Goal: Information Seeking & Learning: Learn about a topic

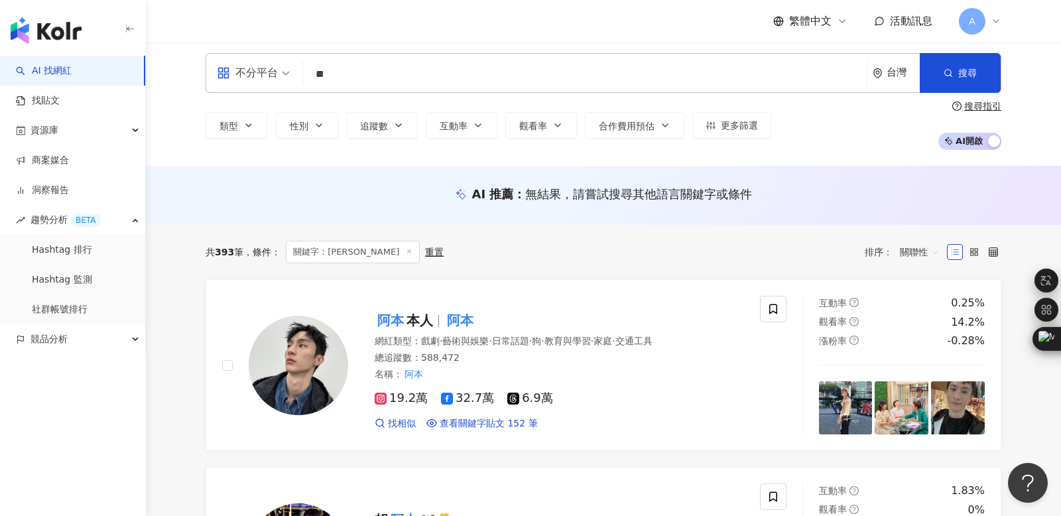
click at [359, 77] on input "**" at bounding box center [584, 74] width 553 height 25
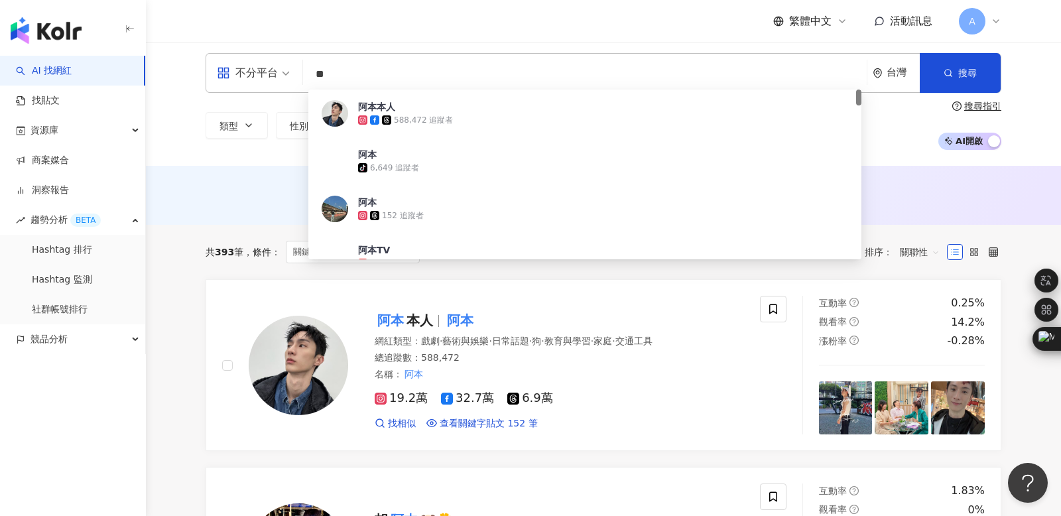
type input "*"
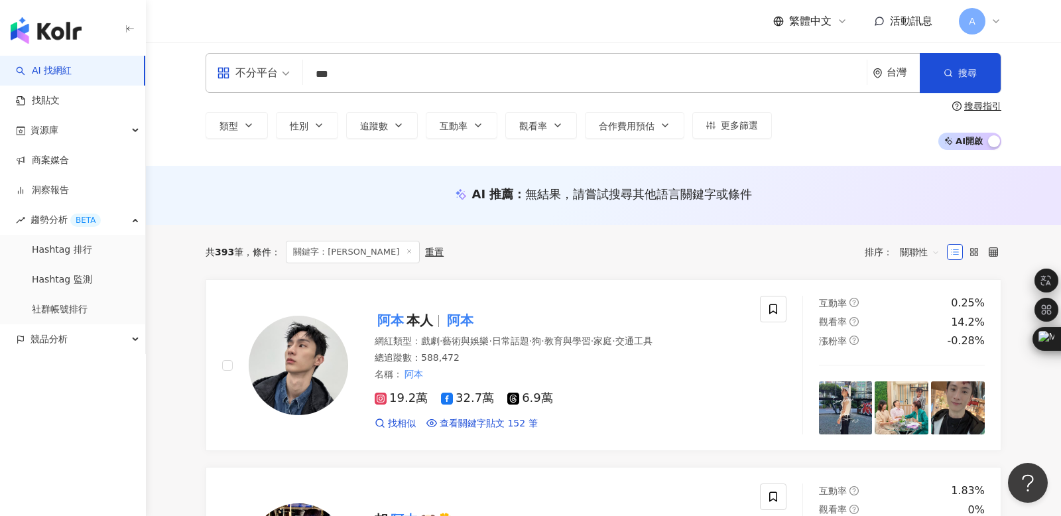
type input "***"
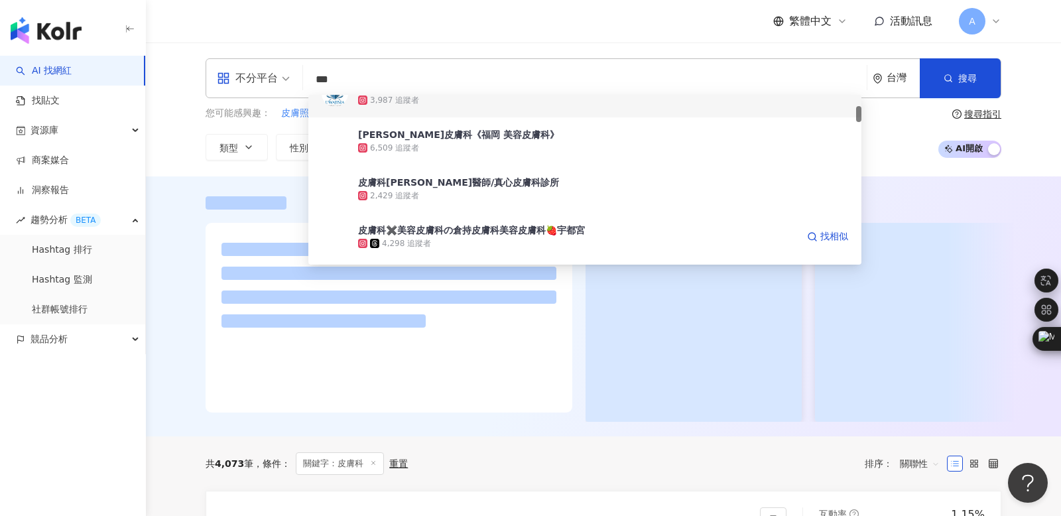
scroll to position [122, 0]
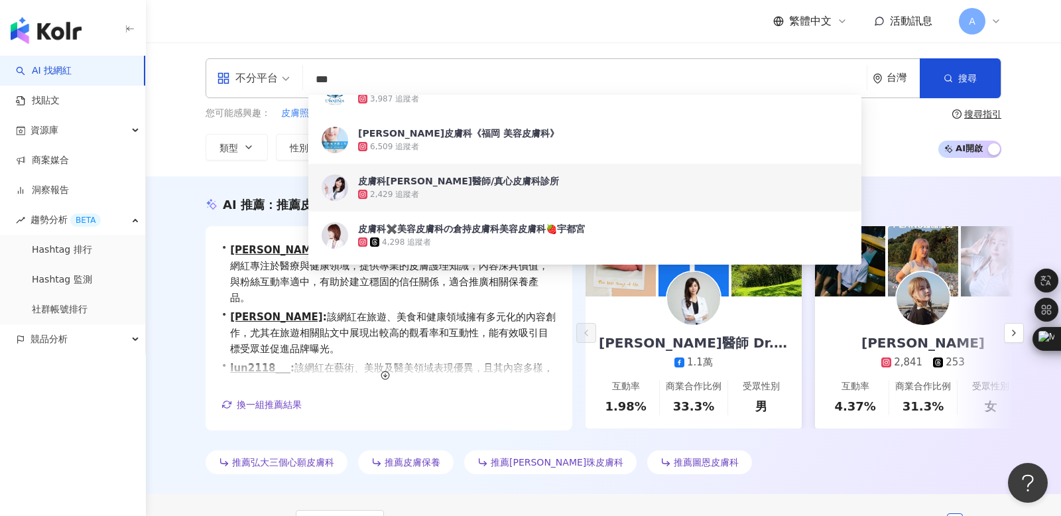
click at [439, 184] on div "皮膚科[PERSON_NAME]醫師/真心皮膚科診所" at bounding box center [458, 180] width 201 height 13
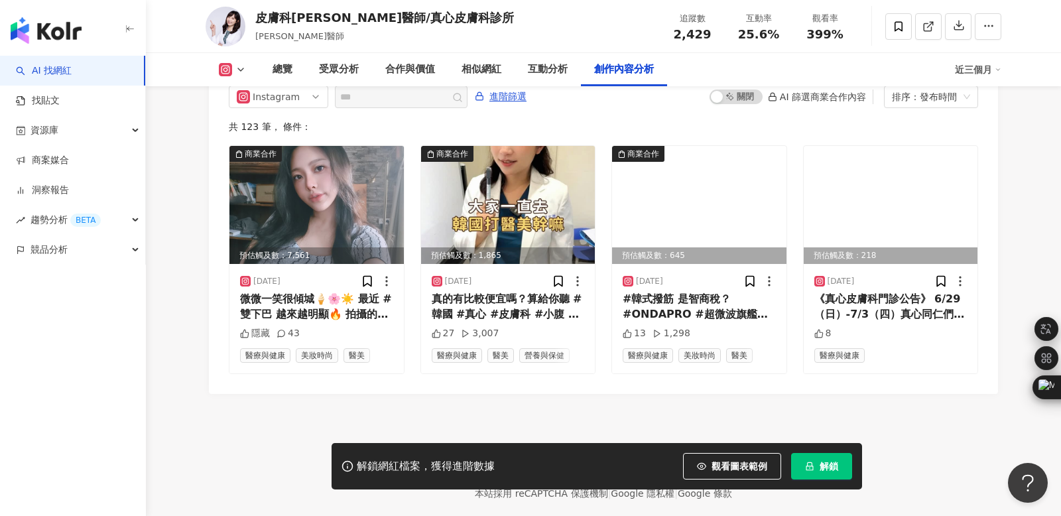
scroll to position [4154, 0]
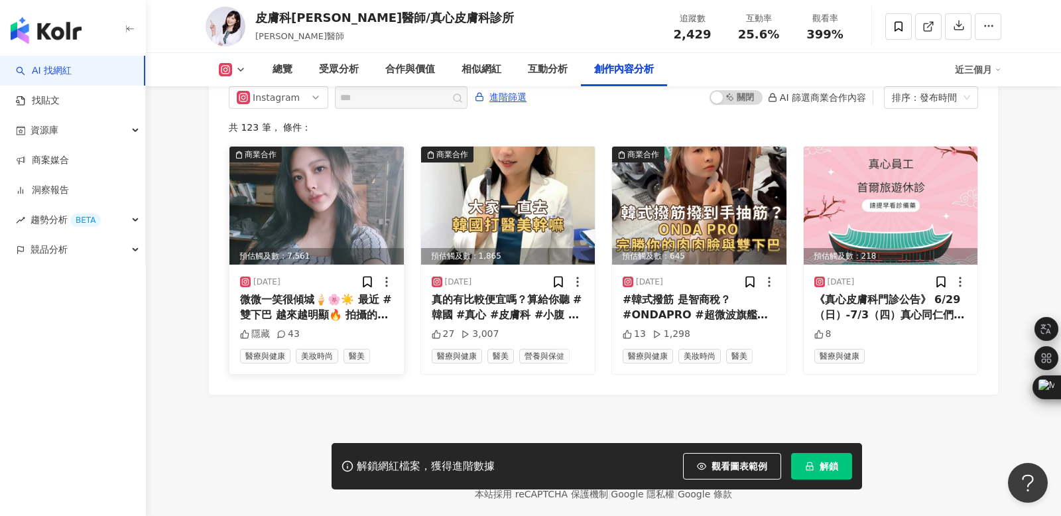
click at [278, 292] on div "微微一笑很傾城🍦🌸☀️ 最近 #雙下巴 越來越明顯🔥 拍攝的時候很難不注意到它😆 工作結束馬上來 #真心皮膚科 報到👍🏻 這次施打全新一代#ONDAPRO✨ …" at bounding box center [316, 307] width 153 height 30
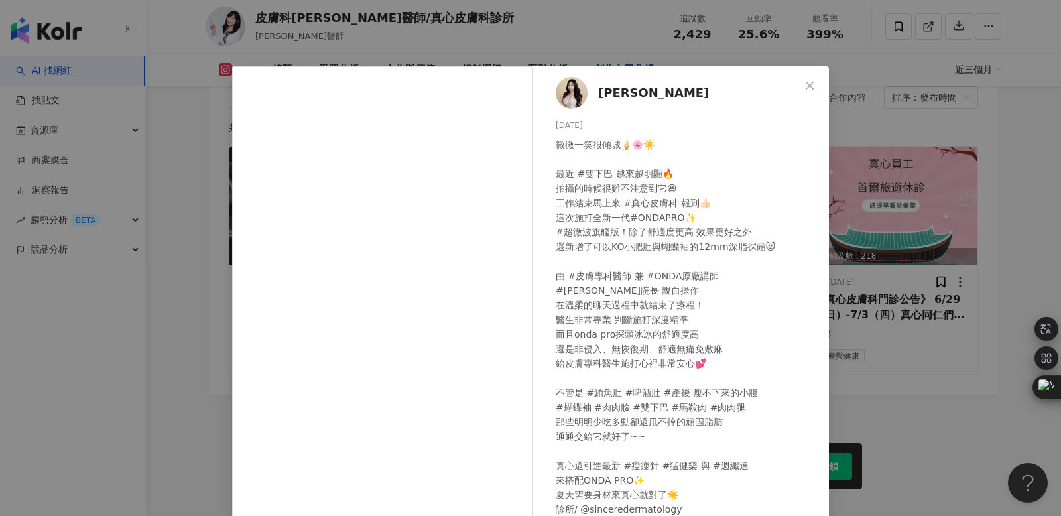
click at [137, 320] on div "Iris 霍萱 2025/6/29 隱藏 43 查看原始貼文" at bounding box center [530, 258] width 1061 height 516
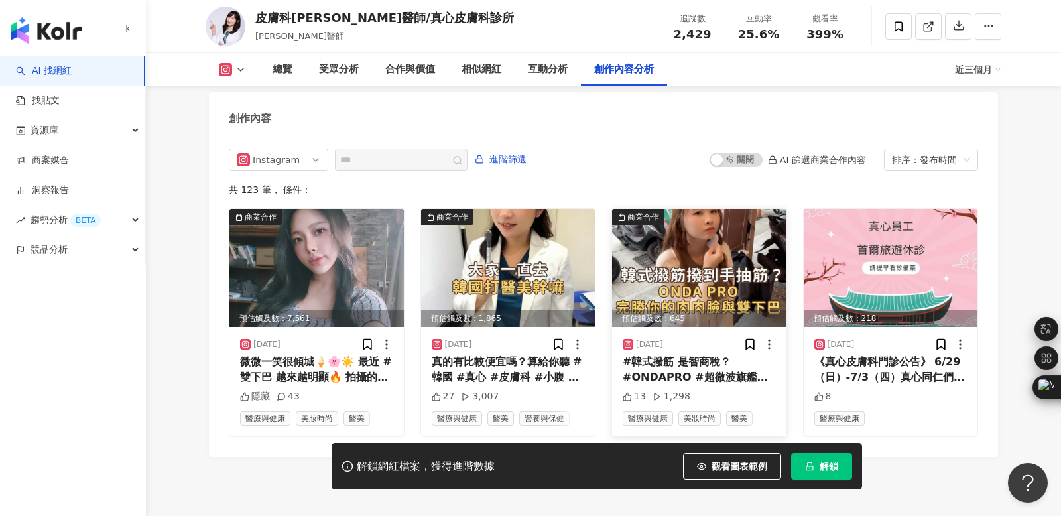
scroll to position [4091, 0]
click at [821, 155] on div "AI 篩選商業合作內容" at bounding box center [817, 160] width 98 height 11
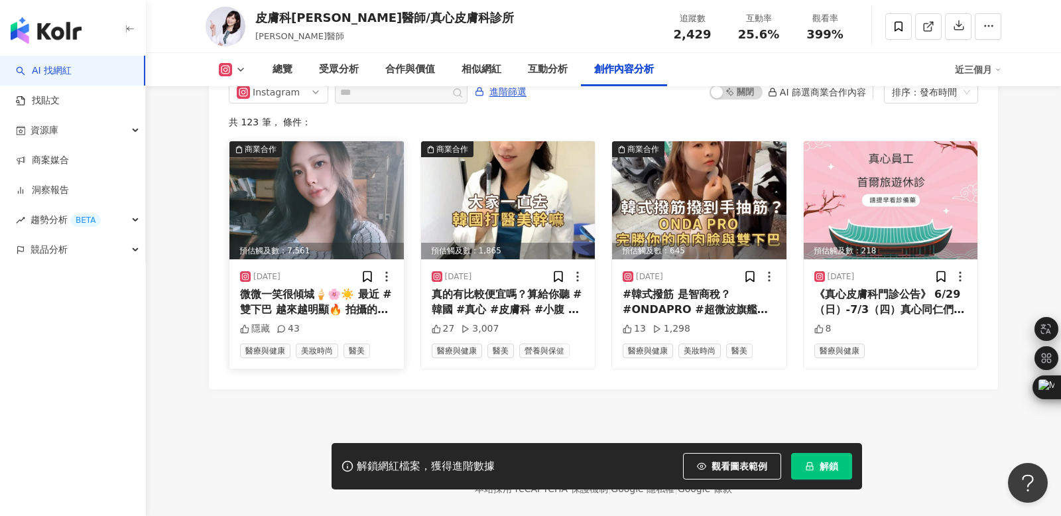
click at [300, 287] on div "微微一笑很傾城🍦🌸☀️ 最近 #雙下巴 越來越明顯🔥 拍攝的時候很難不注意到它😆 工作結束馬上來 #真心皮膚科 報到👍🏻 這次施打全新一代#ONDAPRO✨ …" at bounding box center [316, 302] width 153 height 30
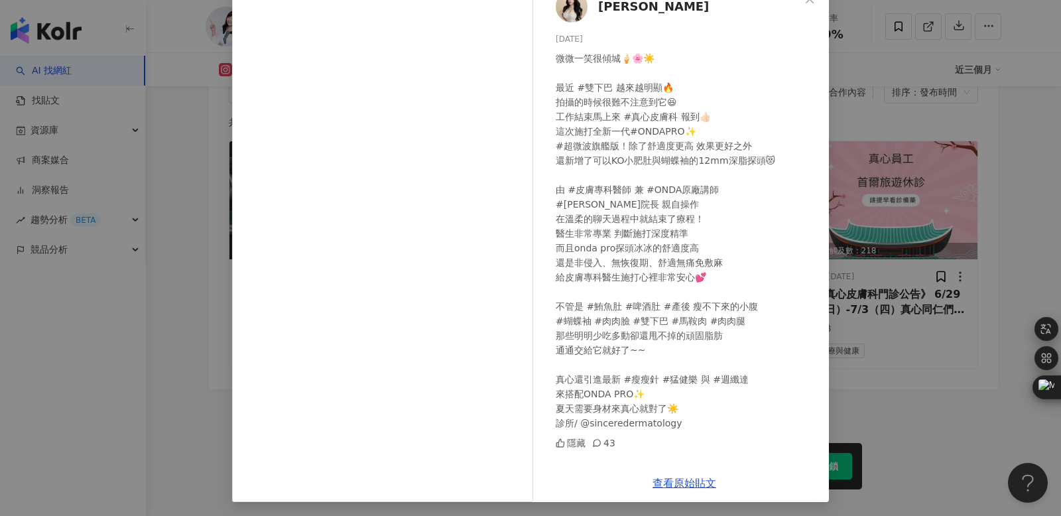
scroll to position [88, 0]
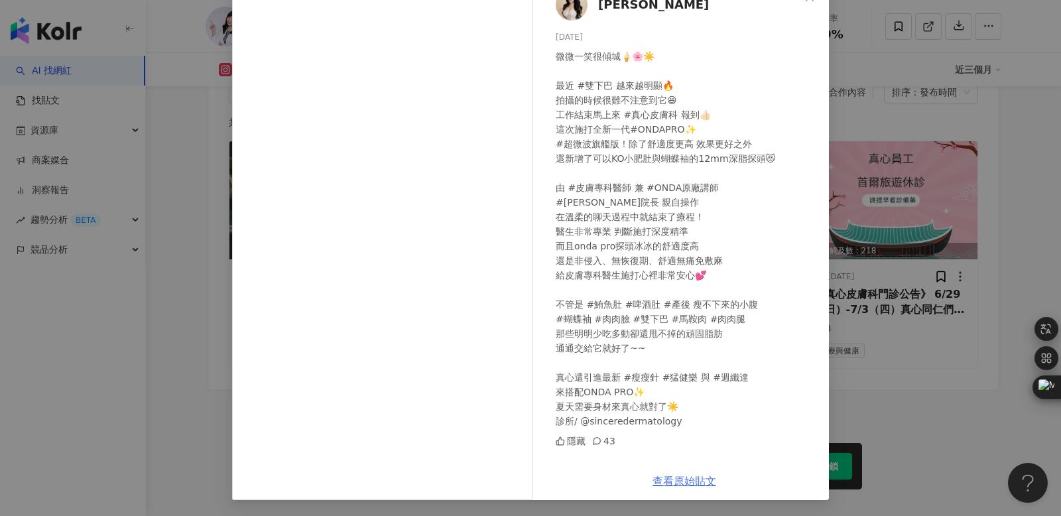
click at [675, 481] on link "查看原始貼文" at bounding box center [684, 481] width 64 height 13
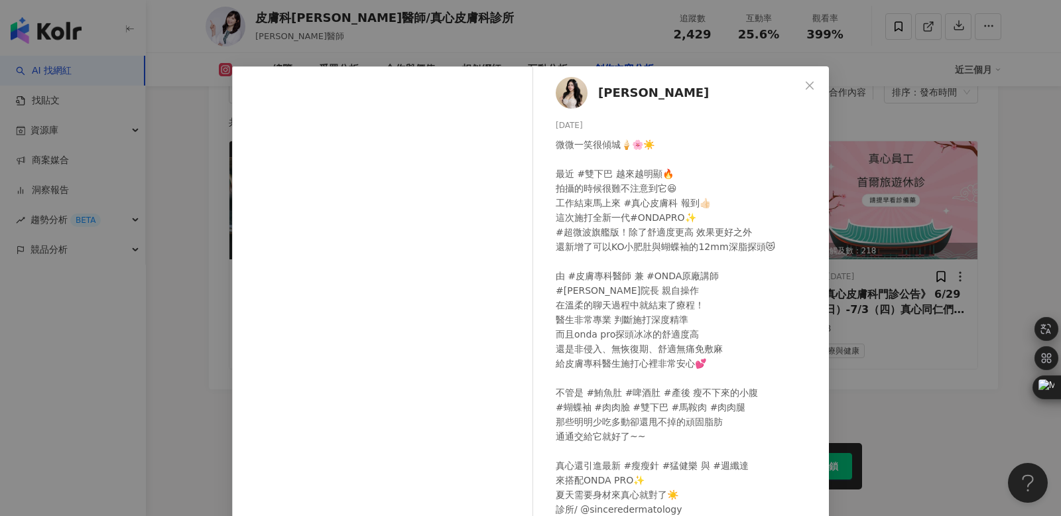
scroll to position [4144, 0]
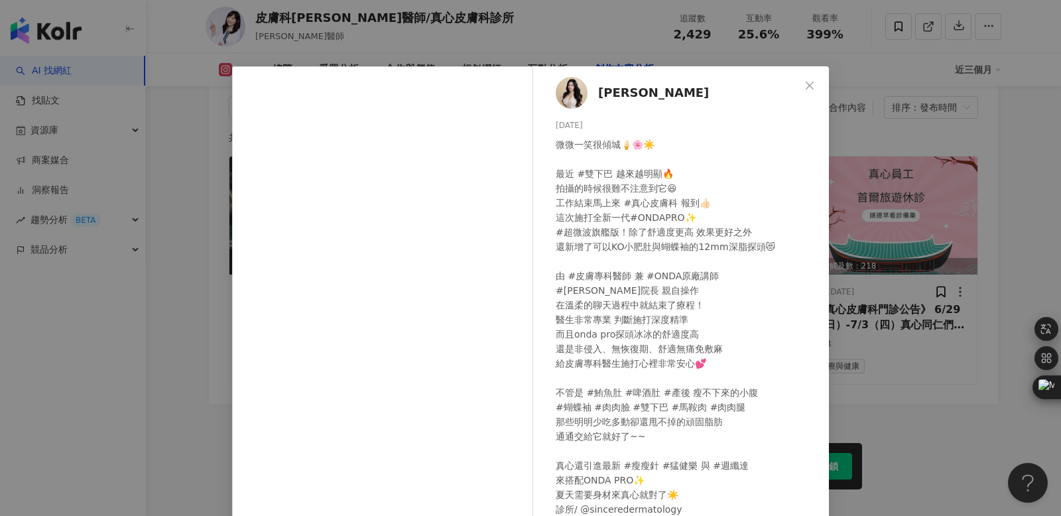
click at [164, 247] on div "Iris 霍萱 2025/6/29 隱藏 43 查看原始貼文" at bounding box center [530, 258] width 1061 height 516
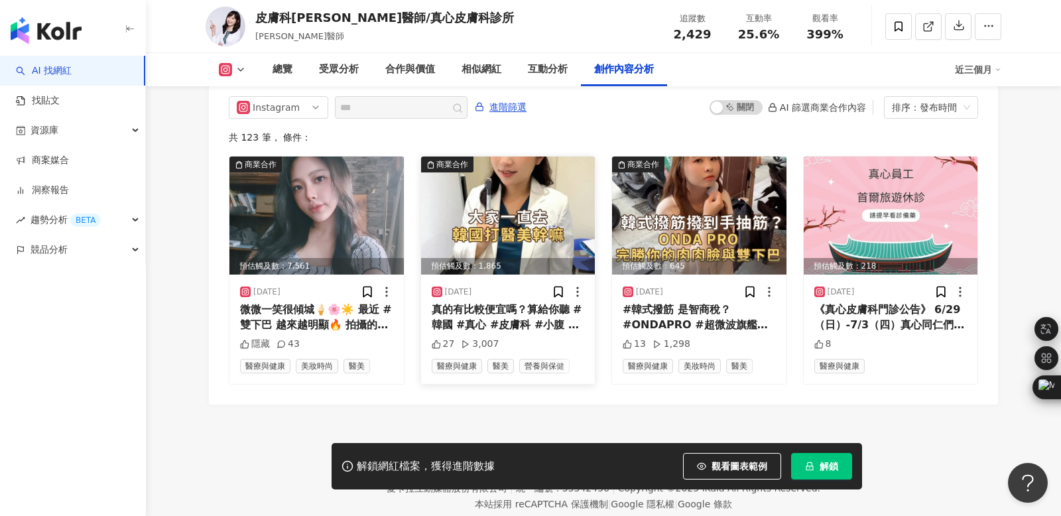
click at [486, 302] on div "真的有比較便宜嗎？算給你聽 #韓國 #真心 #皮膚科 #小腹 #啤酒肚 #鮪魚肚 #產後 #ONDAPRO #超微波旗艦版 #Inmode #鑽石電波 #瘦瘦…" at bounding box center [508, 317] width 153 height 30
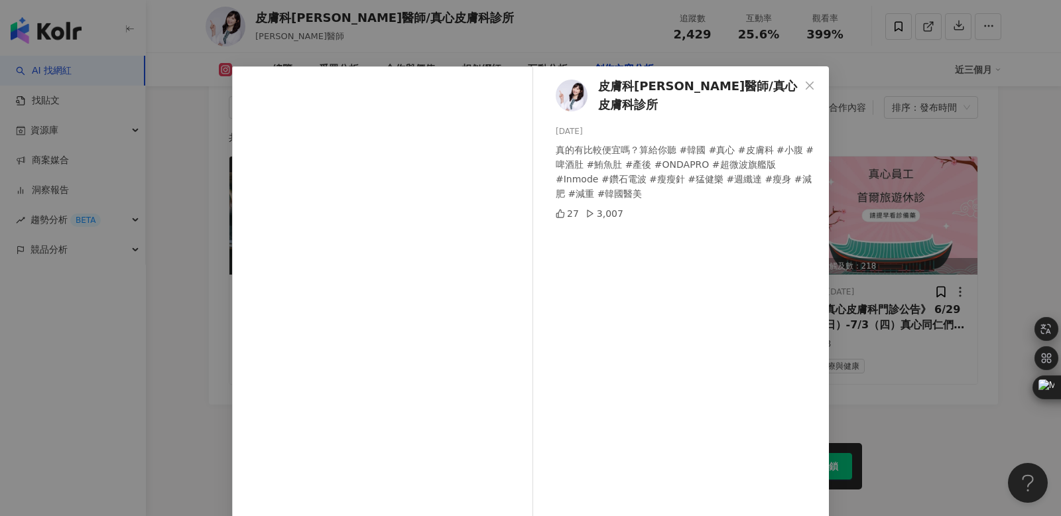
click at [621, 93] on span "皮膚科周宛儀醫師/真心皮膚科診所" at bounding box center [699, 96] width 202 height 38
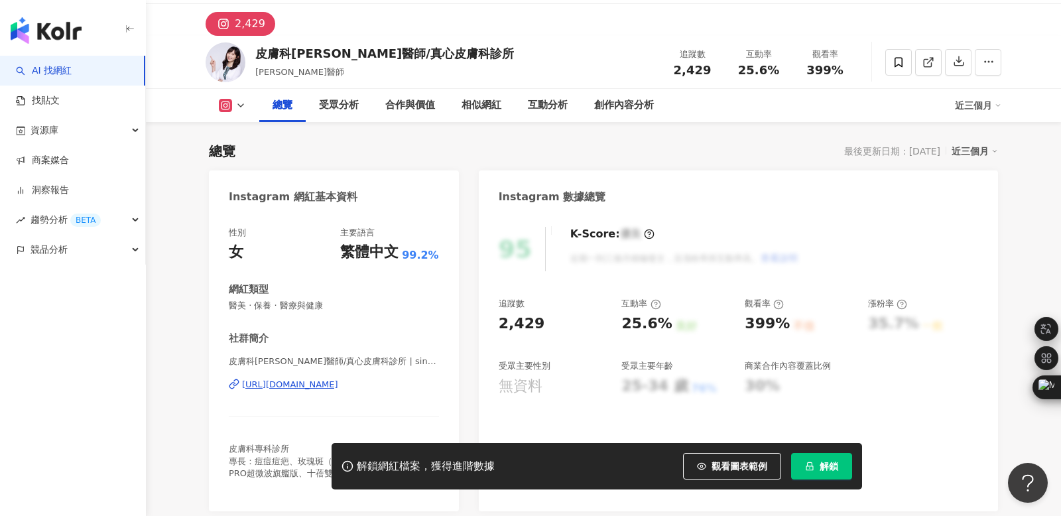
scroll to position [377, 0]
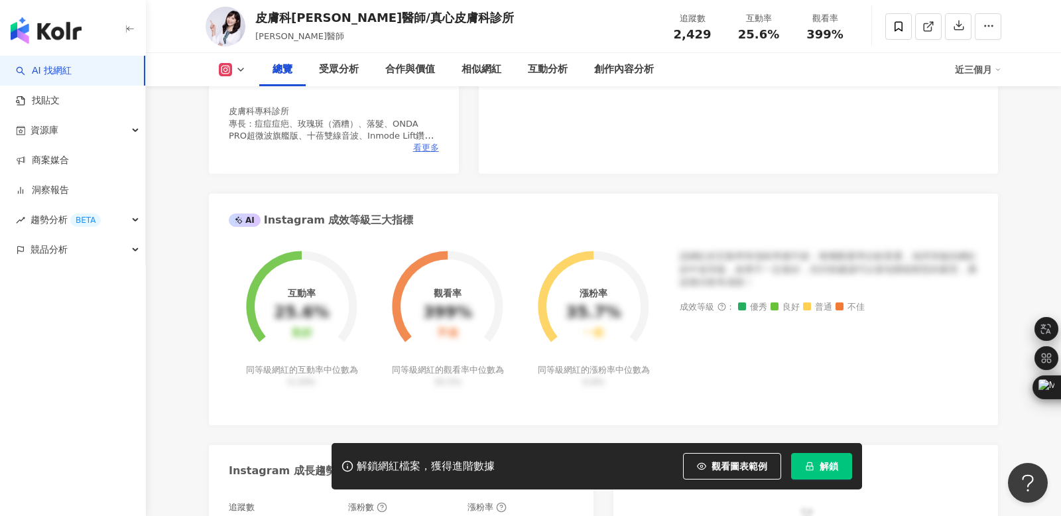
click at [431, 150] on span "看更多" at bounding box center [426, 148] width 26 height 12
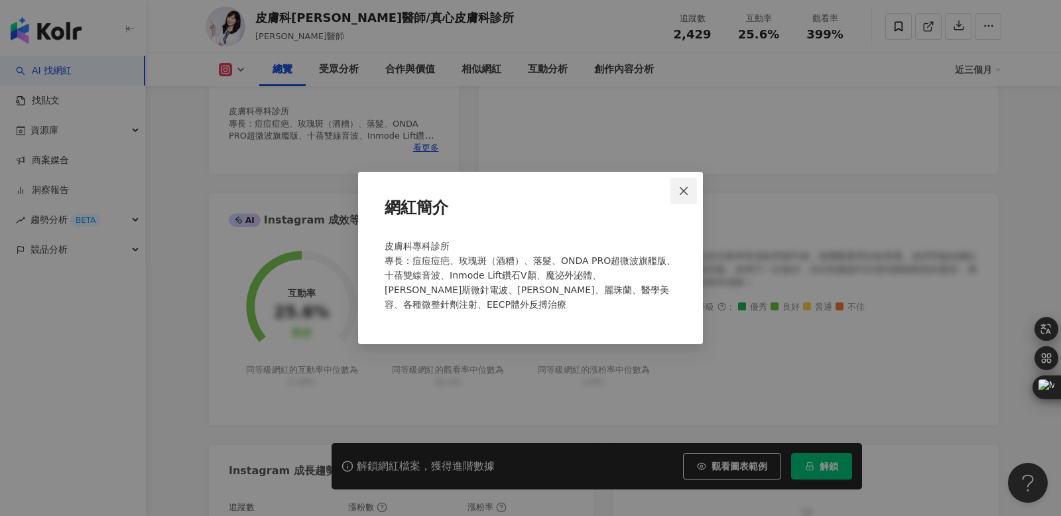
click at [681, 196] on icon "close" at bounding box center [683, 191] width 11 height 11
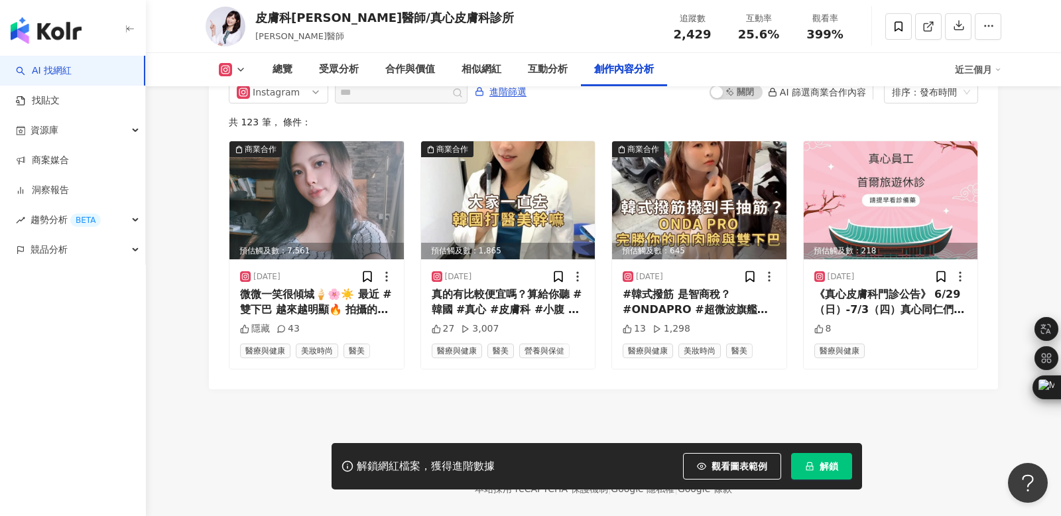
scroll to position [4113, 0]
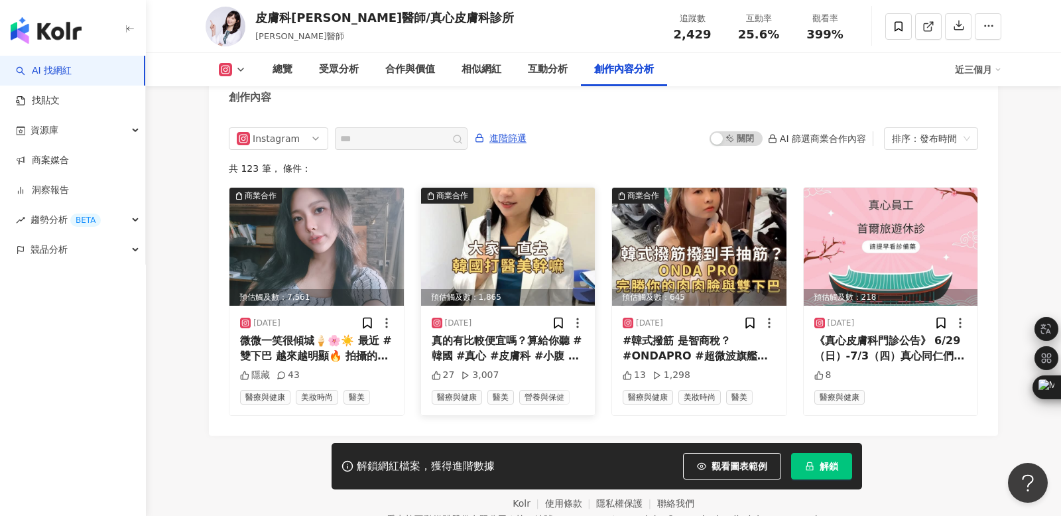
click at [504, 333] on div "真的有比較便宜嗎？算給你聽 #韓國 #真心 #皮膚科 #小腹 #啤酒肚 #鮪魚肚 #產後 #ONDAPRO #超微波旗艦版 #Inmode #鑽石電波 #瘦瘦…" at bounding box center [508, 348] width 153 height 30
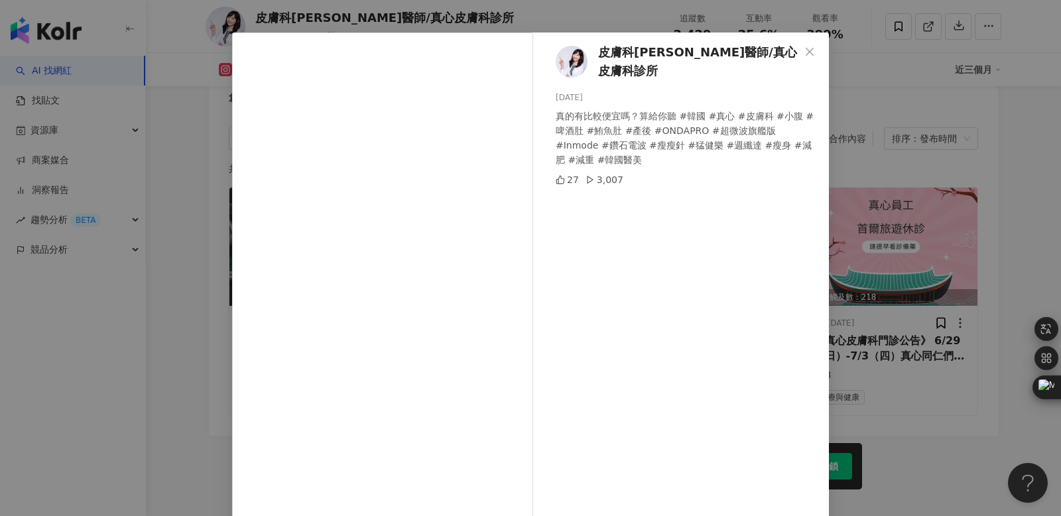
scroll to position [23, 0]
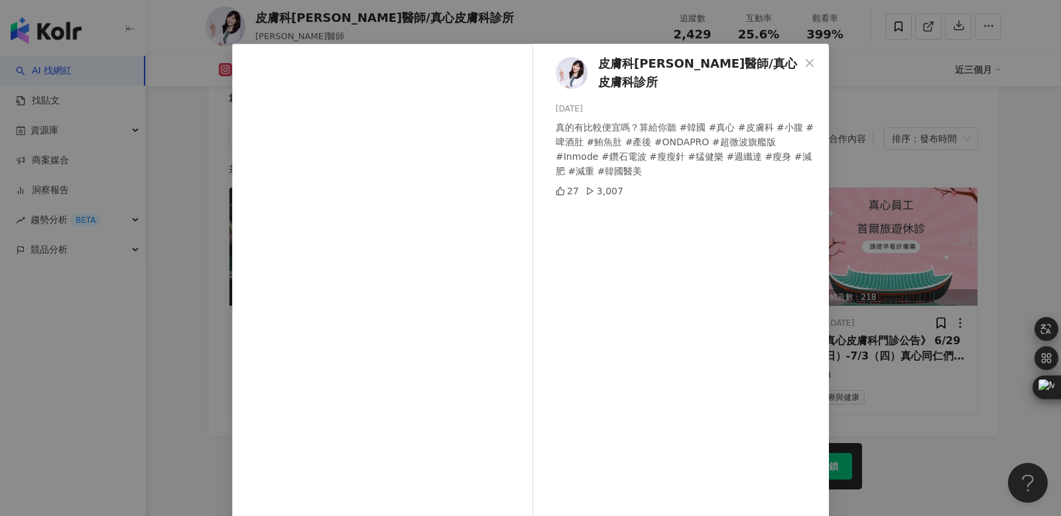
click at [651, 70] on span "皮膚科[PERSON_NAME]醫師/真心皮膚科診所" at bounding box center [699, 73] width 202 height 38
click at [176, 126] on div "皮膚科周宛儀醫師/真心皮膚科診所 2025/6/29 真的有比較便宜嗎？算給你聽 #韓國 #真心 #皮膚科 #小腹 #啤酒肚 #鮪魚肚 #產後 #ONDAPR…" at bounding box center [530, 258] width 1061 height 516
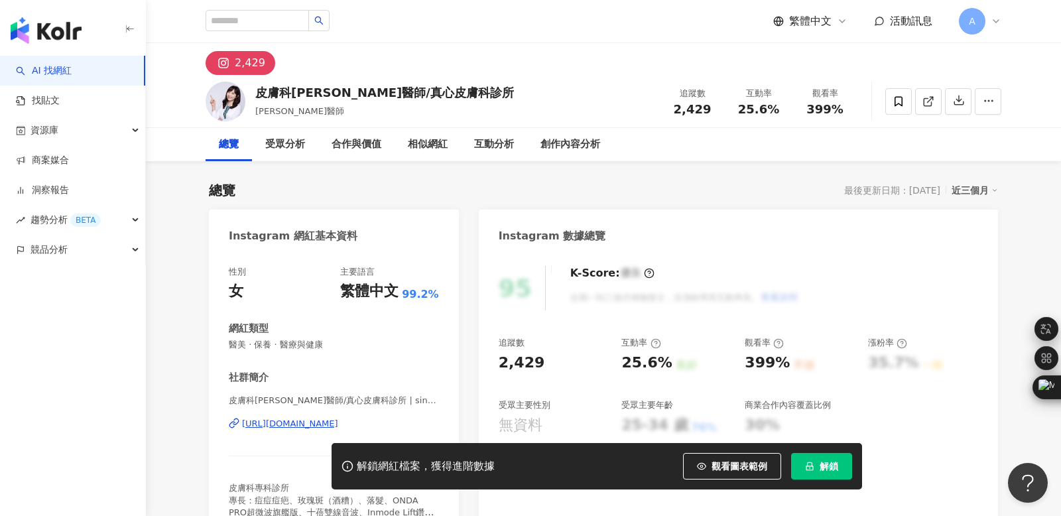
click at [382, 103] on div "皮膚科周宛儀醫師/真心皮膚科診所 周宛儀醫師" at bounding box center [384, 100] width 259 height 33
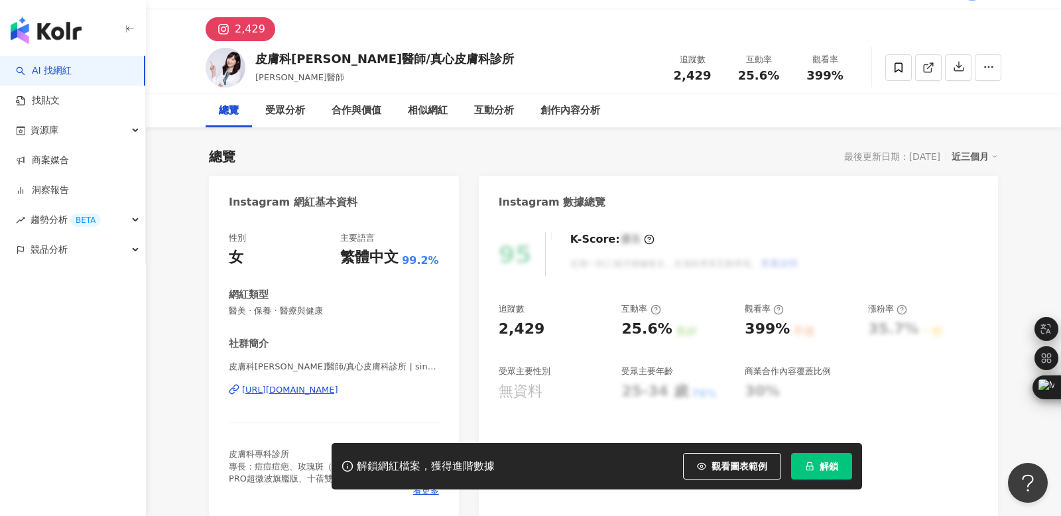
click at [308, 387] on div "https://www.instagram.com/sinceredermatology/" at bounding box center [290, 390] width 96 height 12
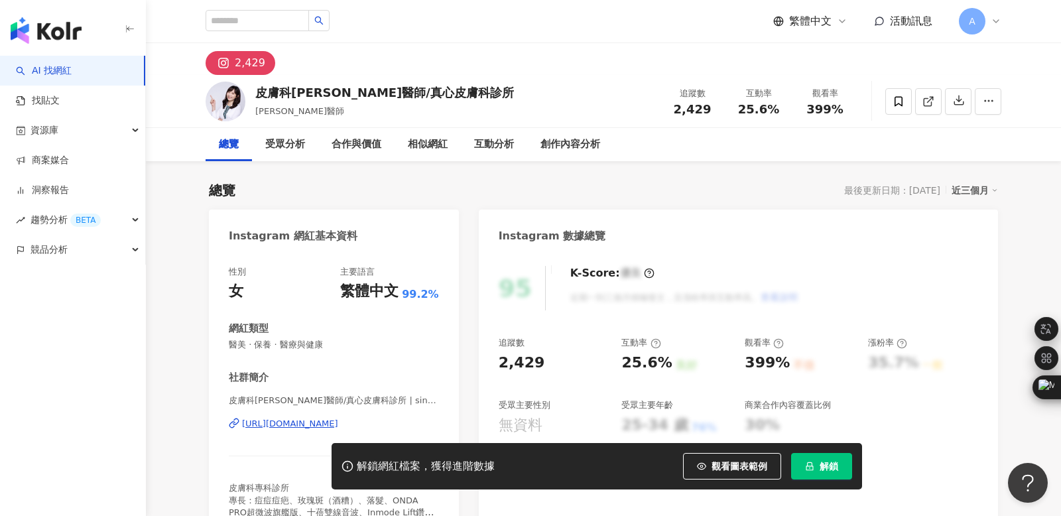
click at [998, 23] on icon at bounding box center [995, 21] width 11 height 11
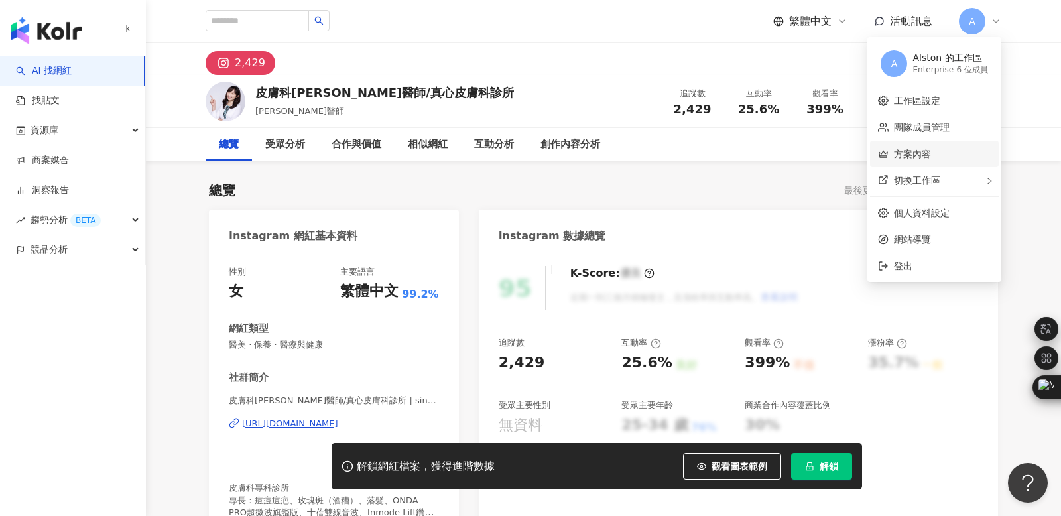
click at [915, 153] on link "方案內容" at bounding box center [912, 153] width 37 height 11
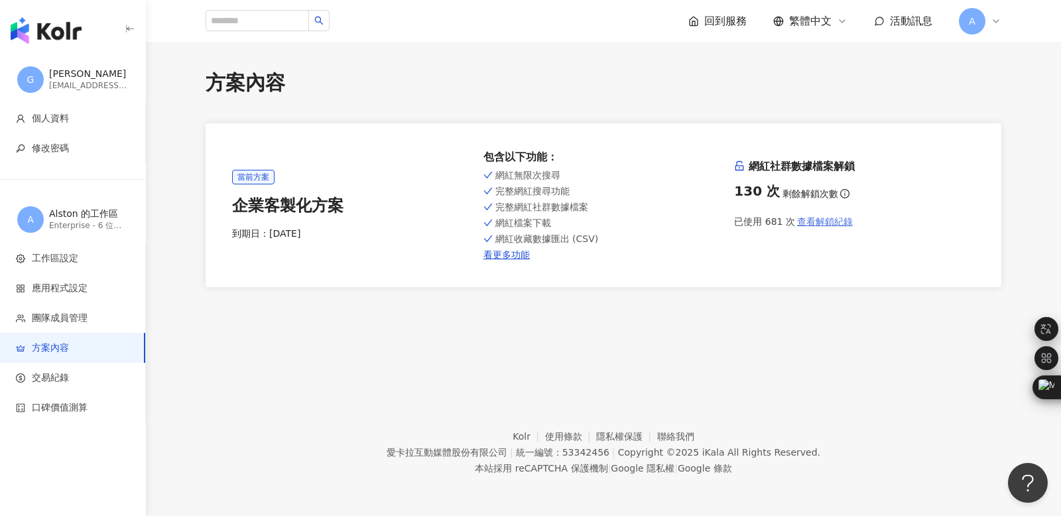
click at [832, 219] on span "查看解鎖紀錄" at bounding box center [825, 221] width 56 height 11
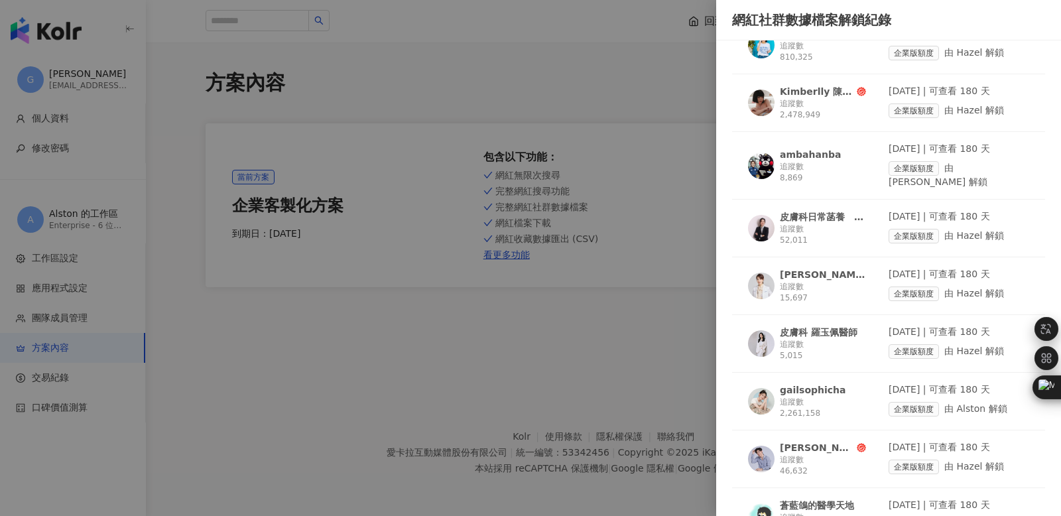
scroll to position [772, 0]
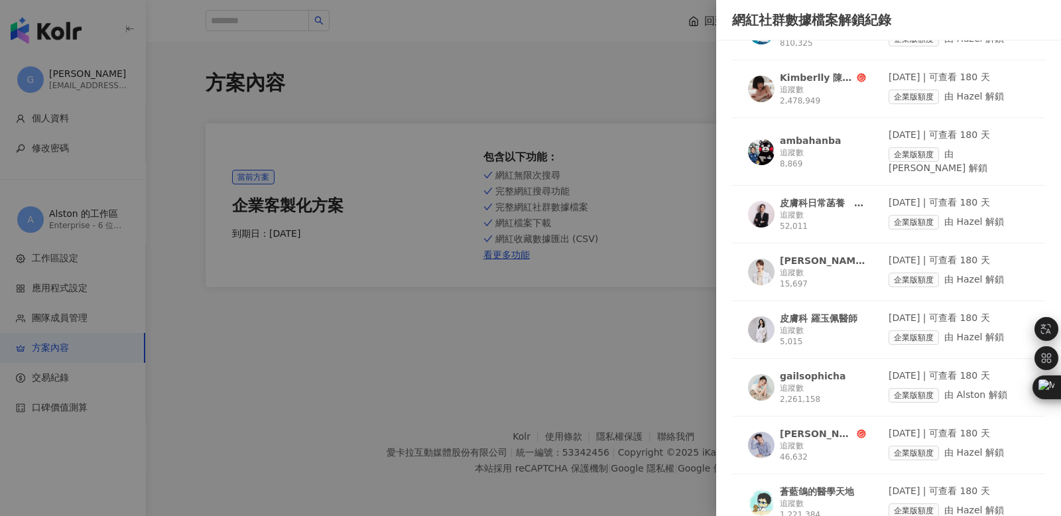
click at [656, 357] on div at bounding box center [530, 258] width 1061 height 516
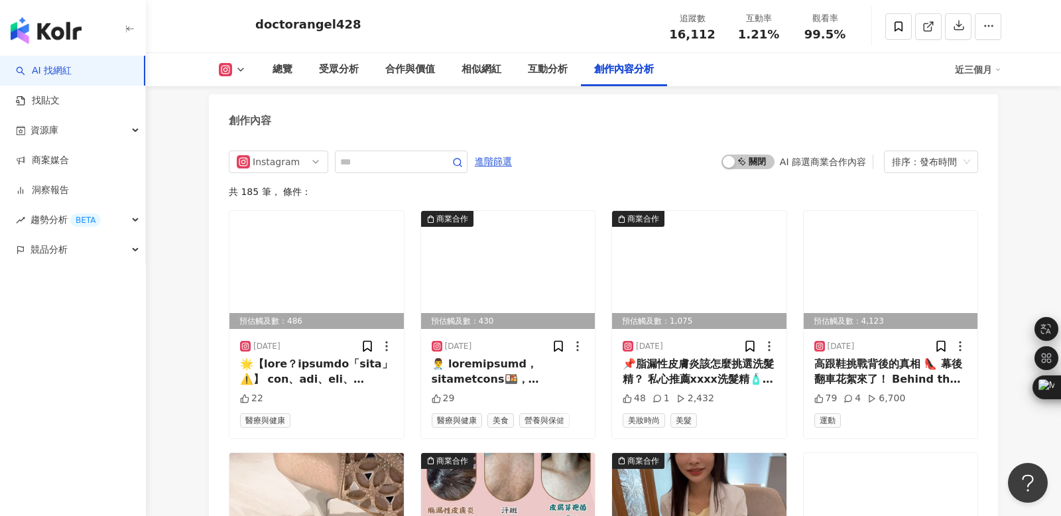
scroll to position [4042, 0]
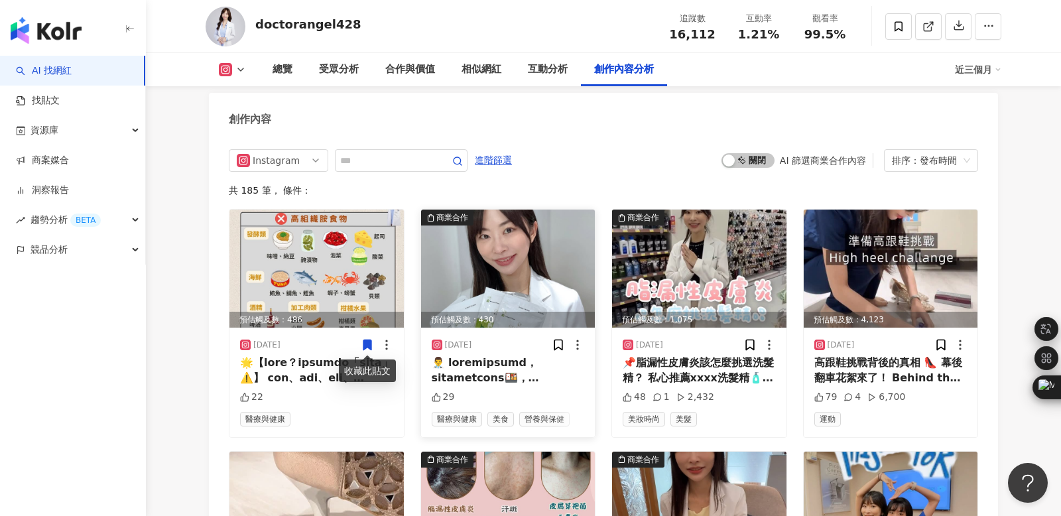
click at [512, 361] on div at bounding box center [508, 370] width 153 height 30
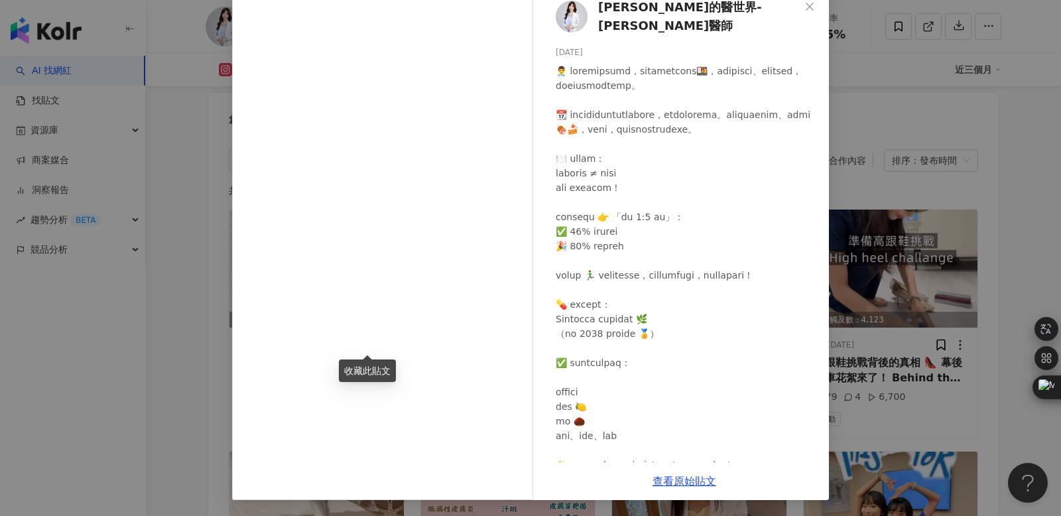
scroll to position [0, 0]
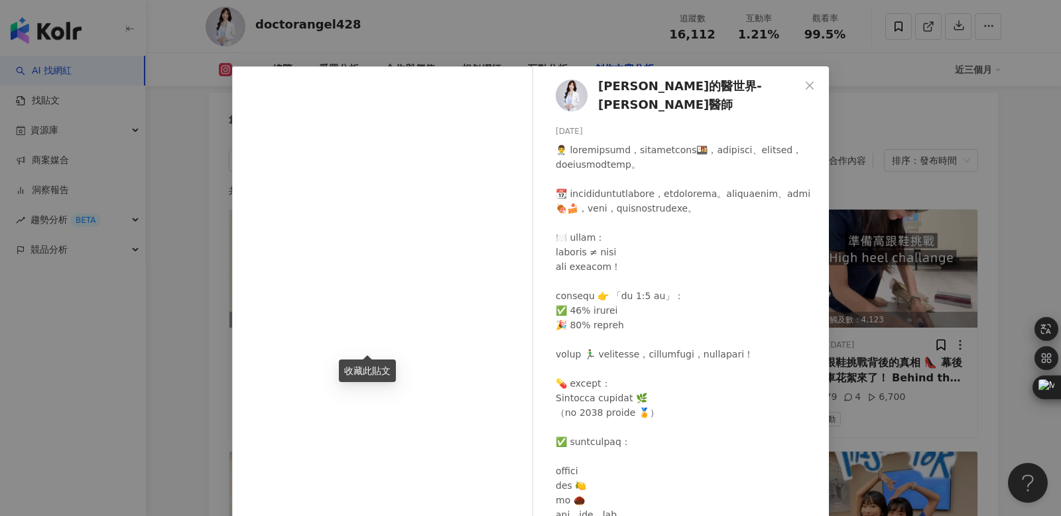
click at [160, 268] on div "安琪拉的醫世界-蔡孟璇醫師 2025/8/20 29 查看原始貼文" at bounding box center [530, 258] width 1061 height 516
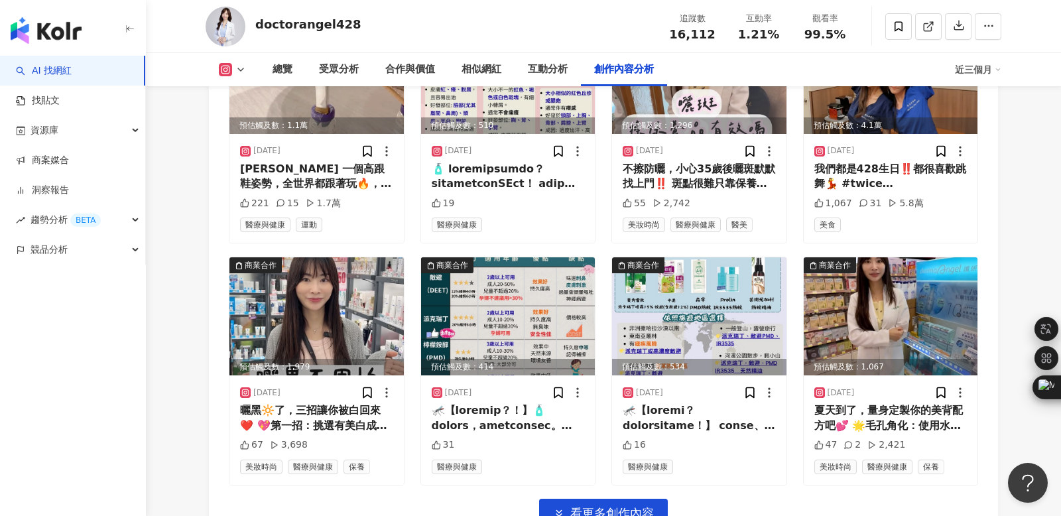
scroll to position [4479, 0]
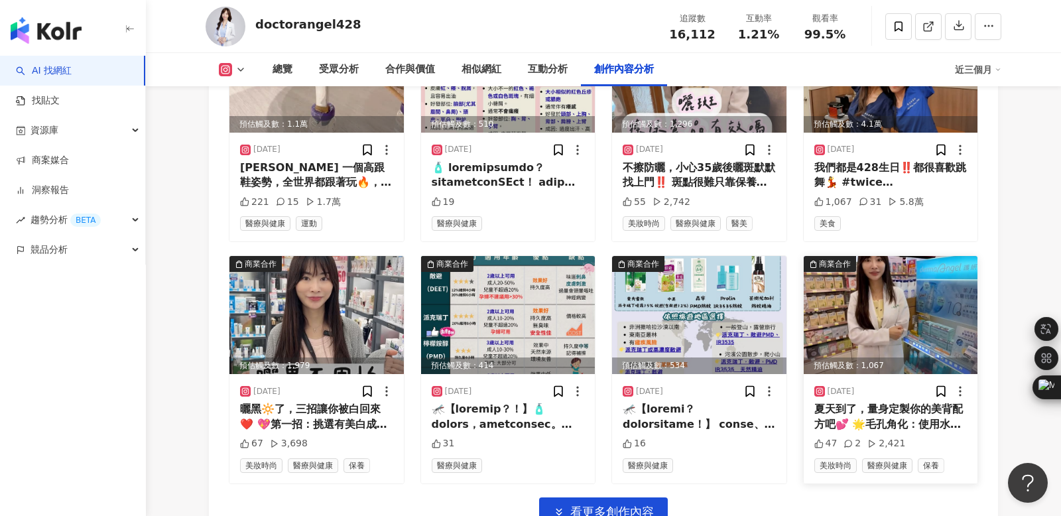
click at [901, 413] on div "夏天到了，量身定製你的美背配方吧💕 🌟毛孔角化：使用水楊酸或果酸乳液，定期代謝老廢角質。 🌟痘疤色素：使用外用A酸或杜鵑花酸，有效改善色素。搭配皮秒雷射或是彩…" at bounding box center [890, 417] width 153 height 30
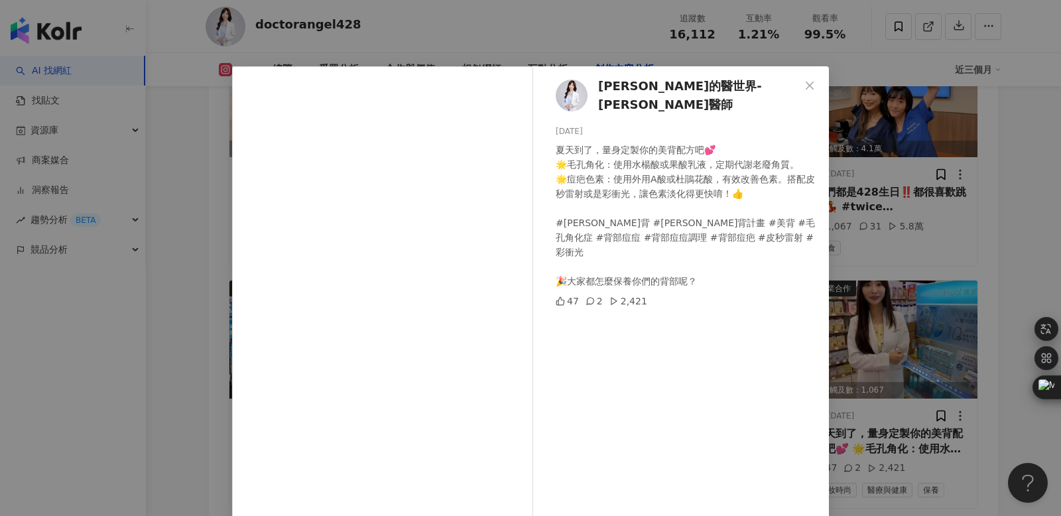
scroll to position [4450, 0]
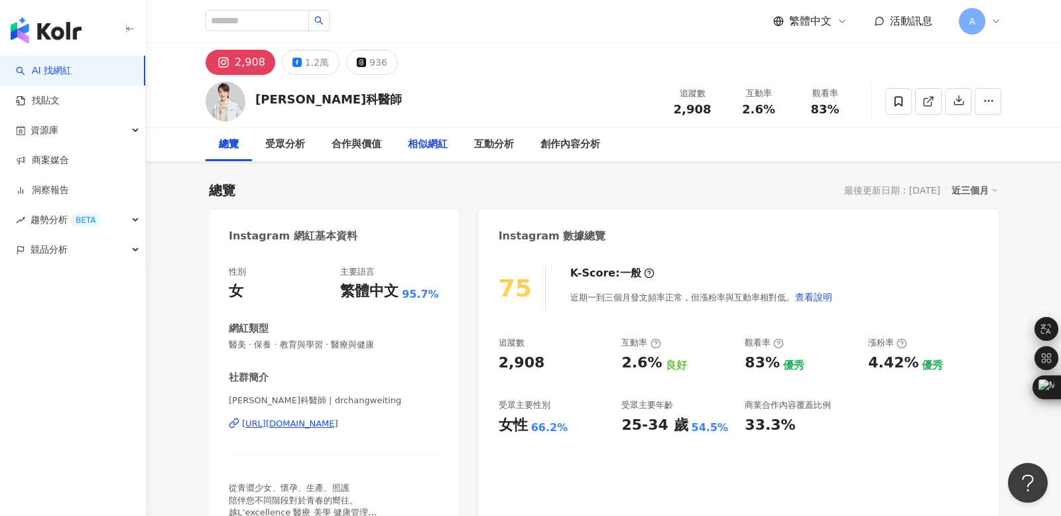
click at [433, 141] on div "相似網紅" at bounding box center [428, 145] width 40 height 16
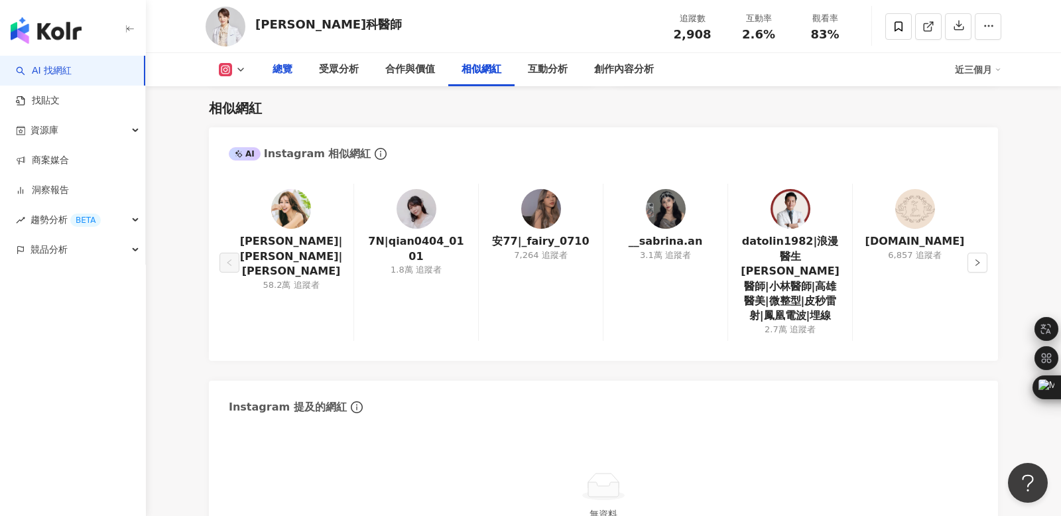
click at [286, 71] on div "總覽" at bounding box center [282, 70] width 20 height 16
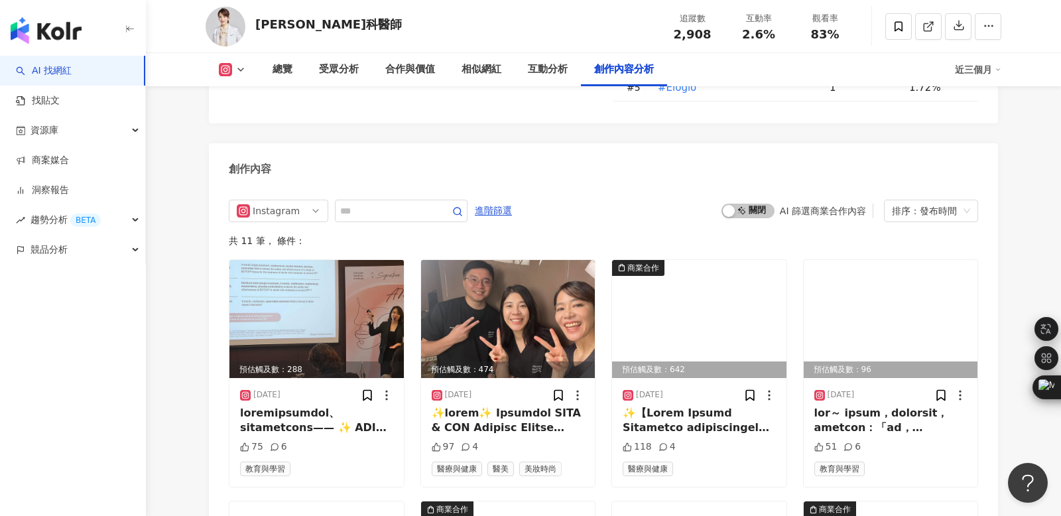
scroll to position [4048, 0]
